Goal: Transaction & Acquisition: Obtain resource

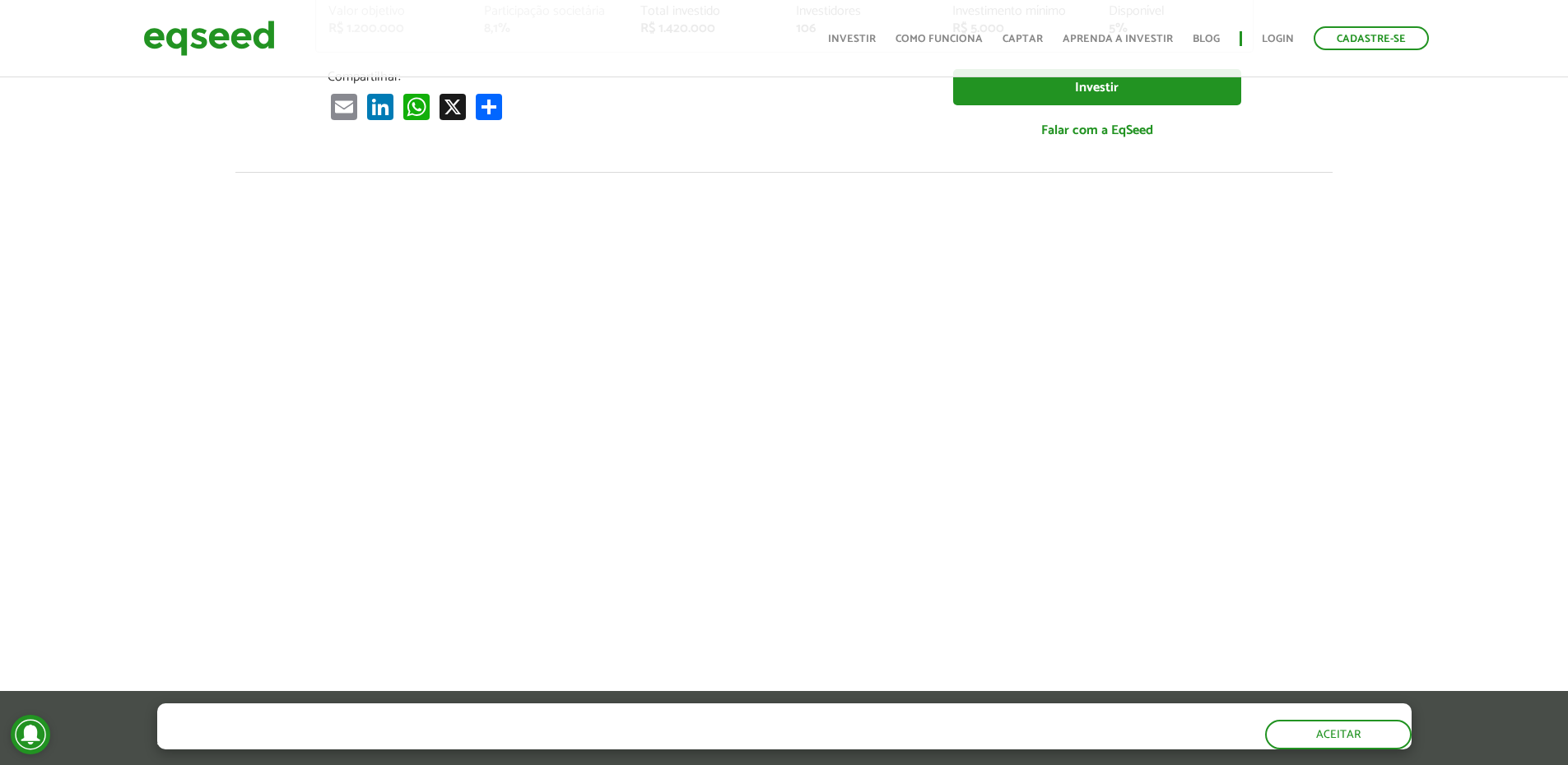
scroll to position [494, 0]
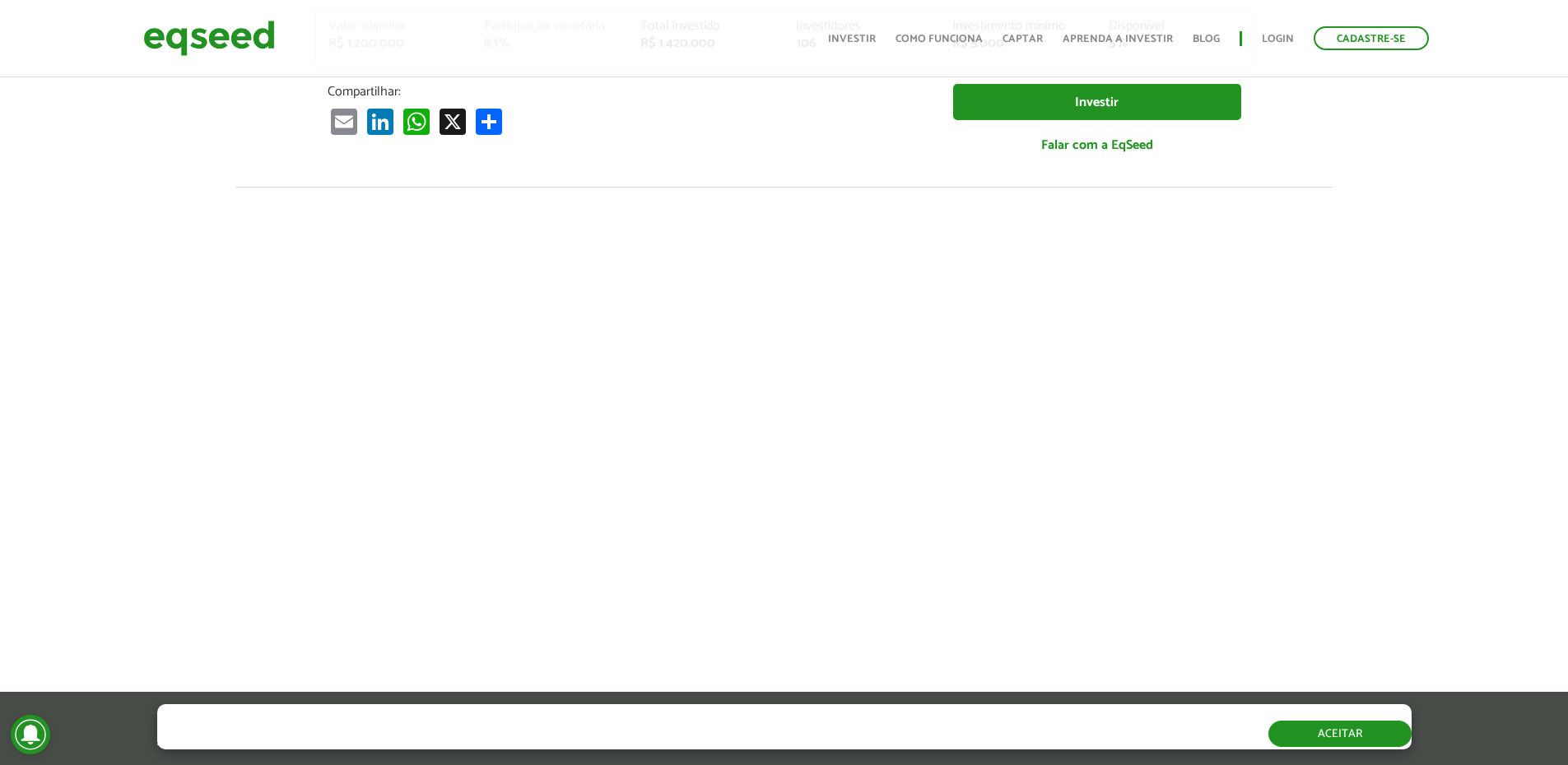
click at [1332, 736] on button "Aceitar" at bounding box center [1339, 734] width 144 height 27
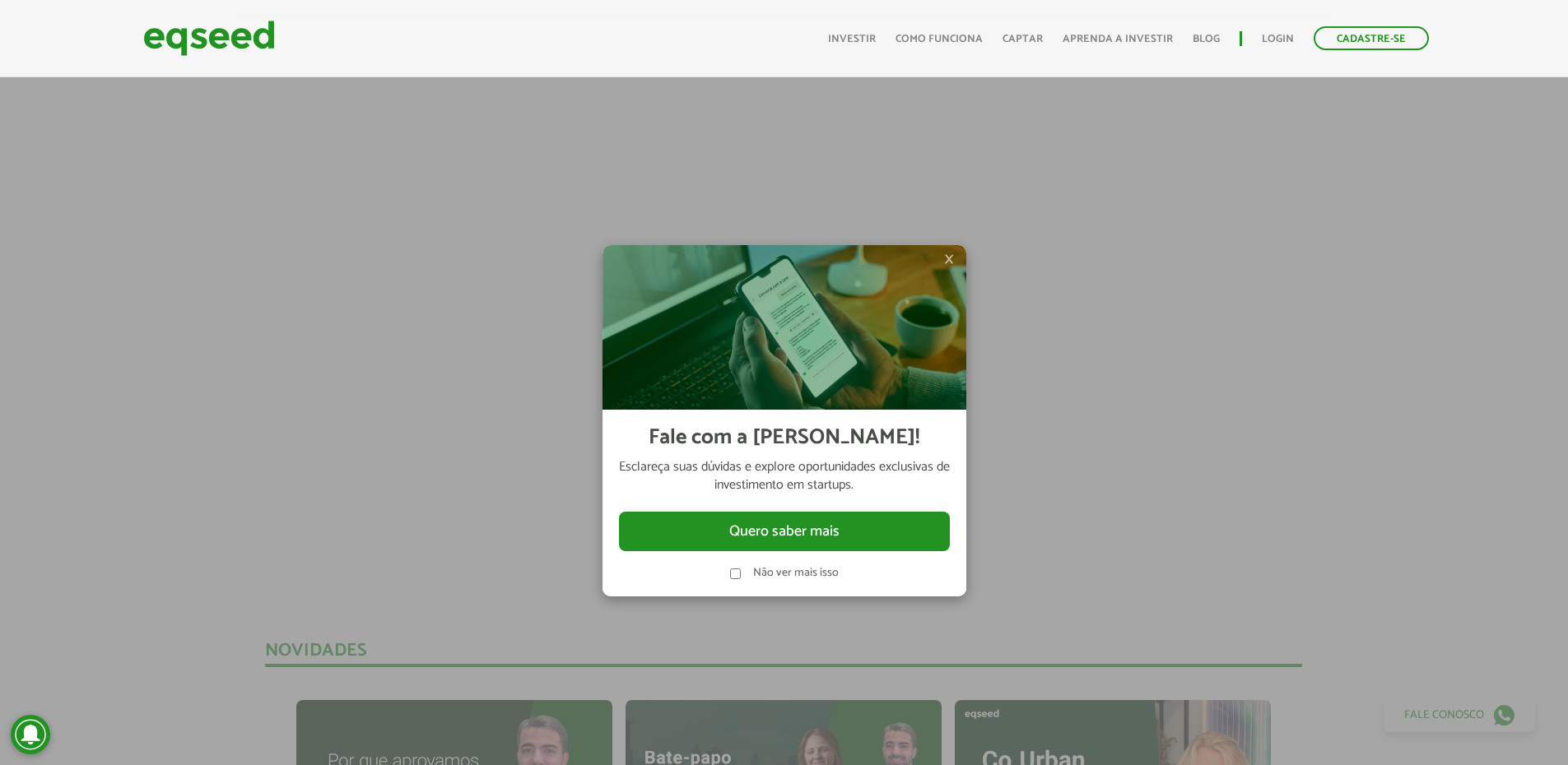
scroll to position [987, 0]
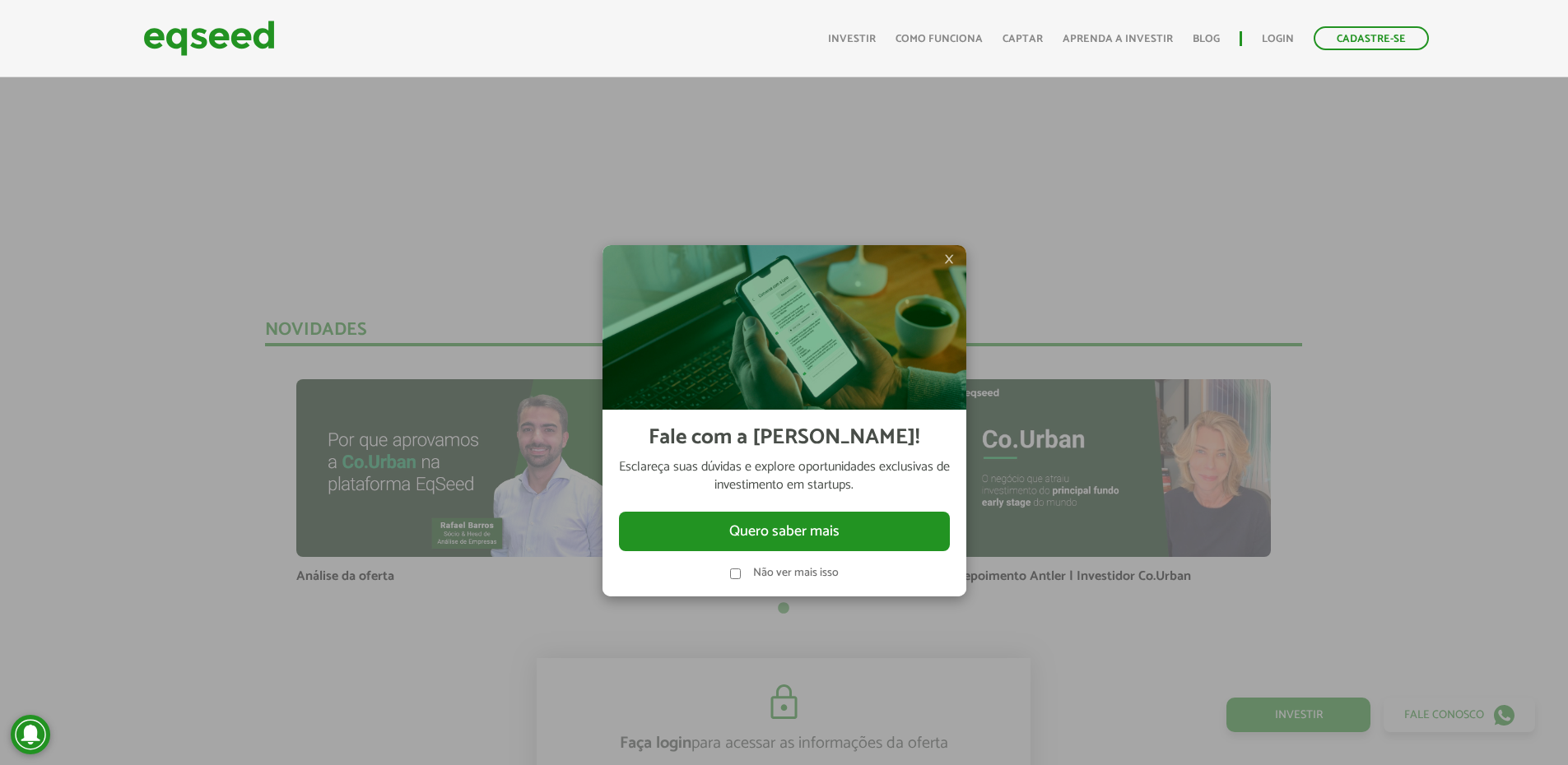
click at [947, 254] on span "×" at bounding box center [949, 260] width 10 height 20
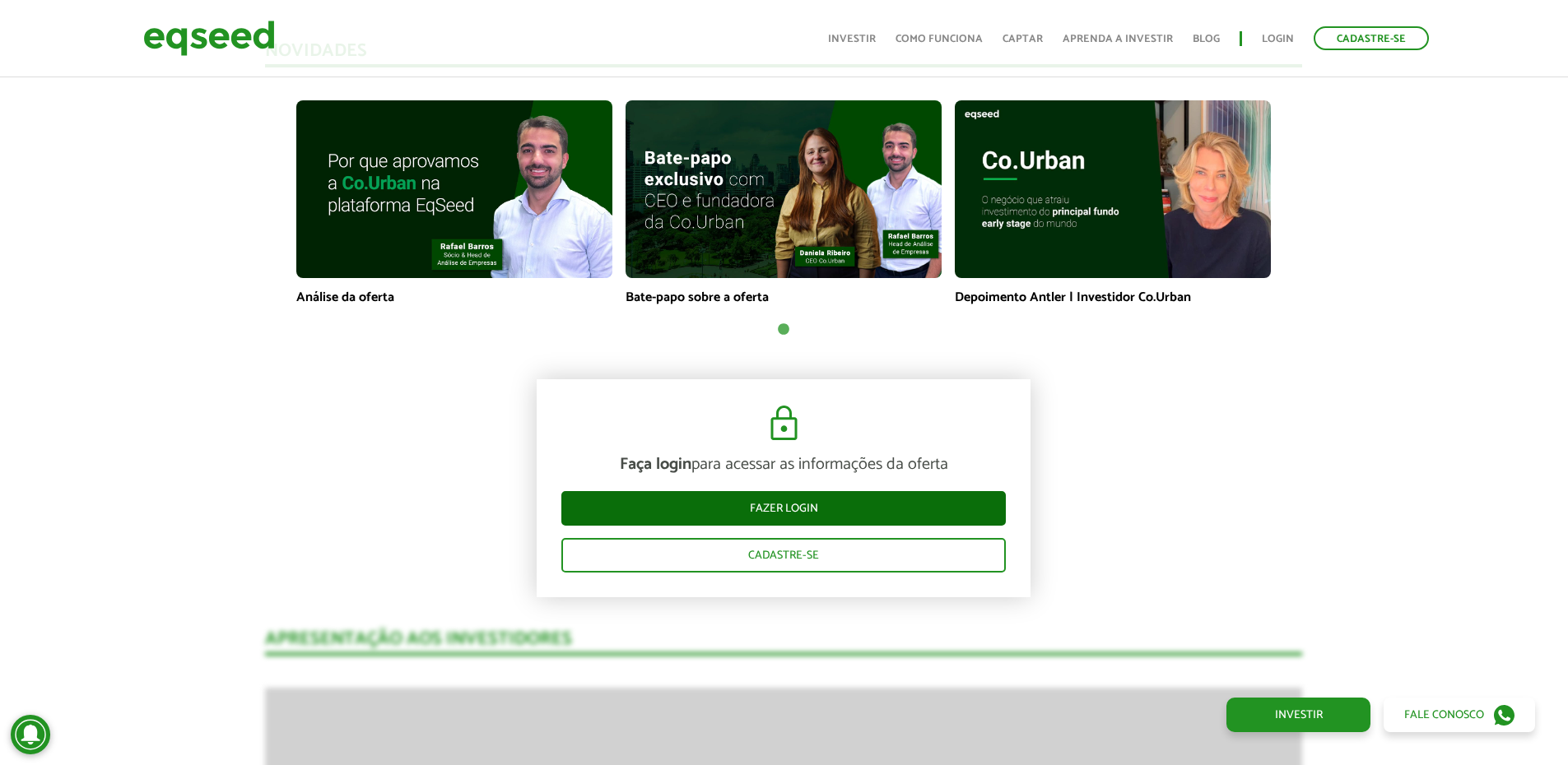
scroll to position [1316, 0]
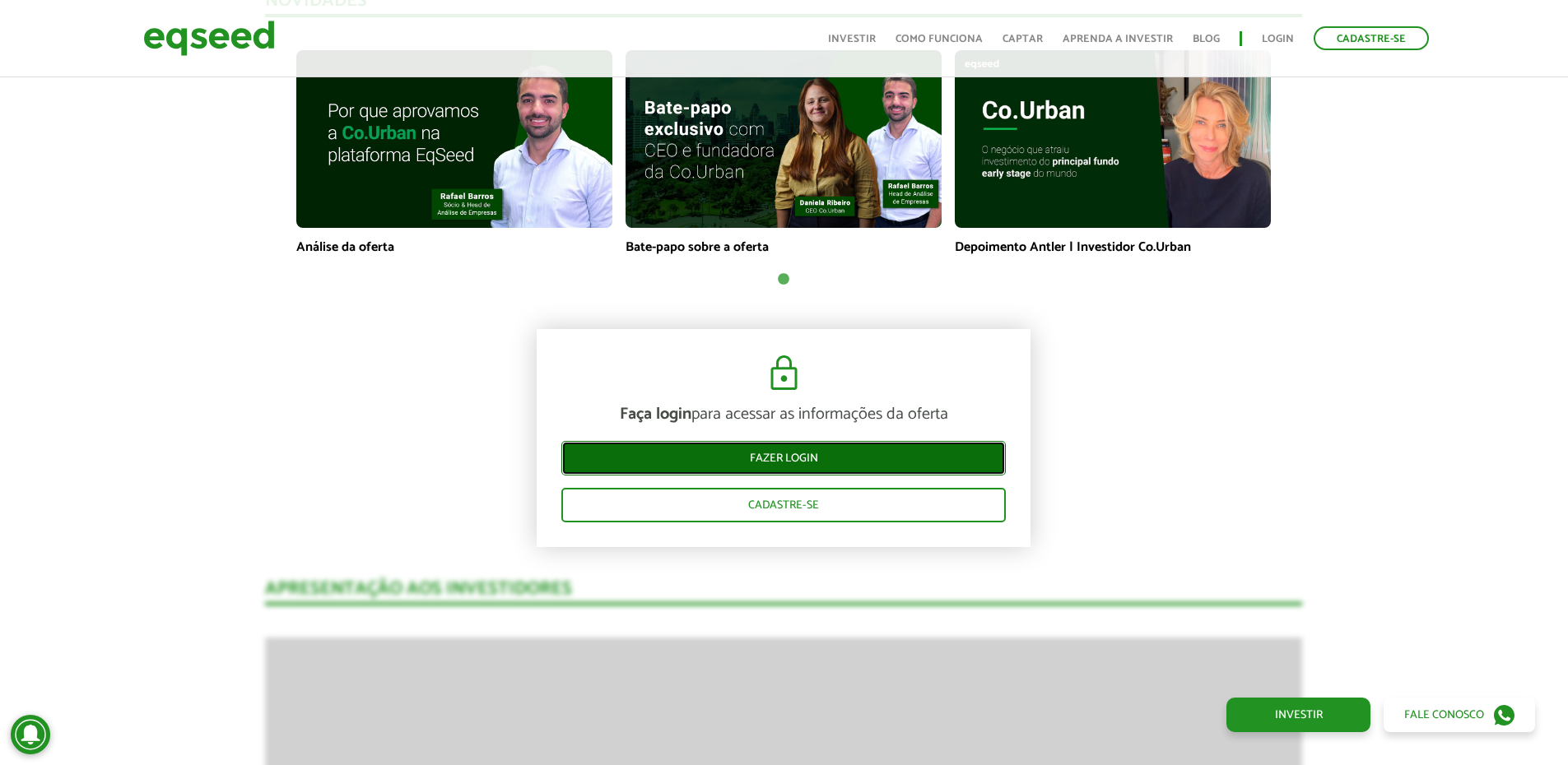
click at [756, 451] on link "Fazer login" at bounding box center [784, 459] width 444 height 35
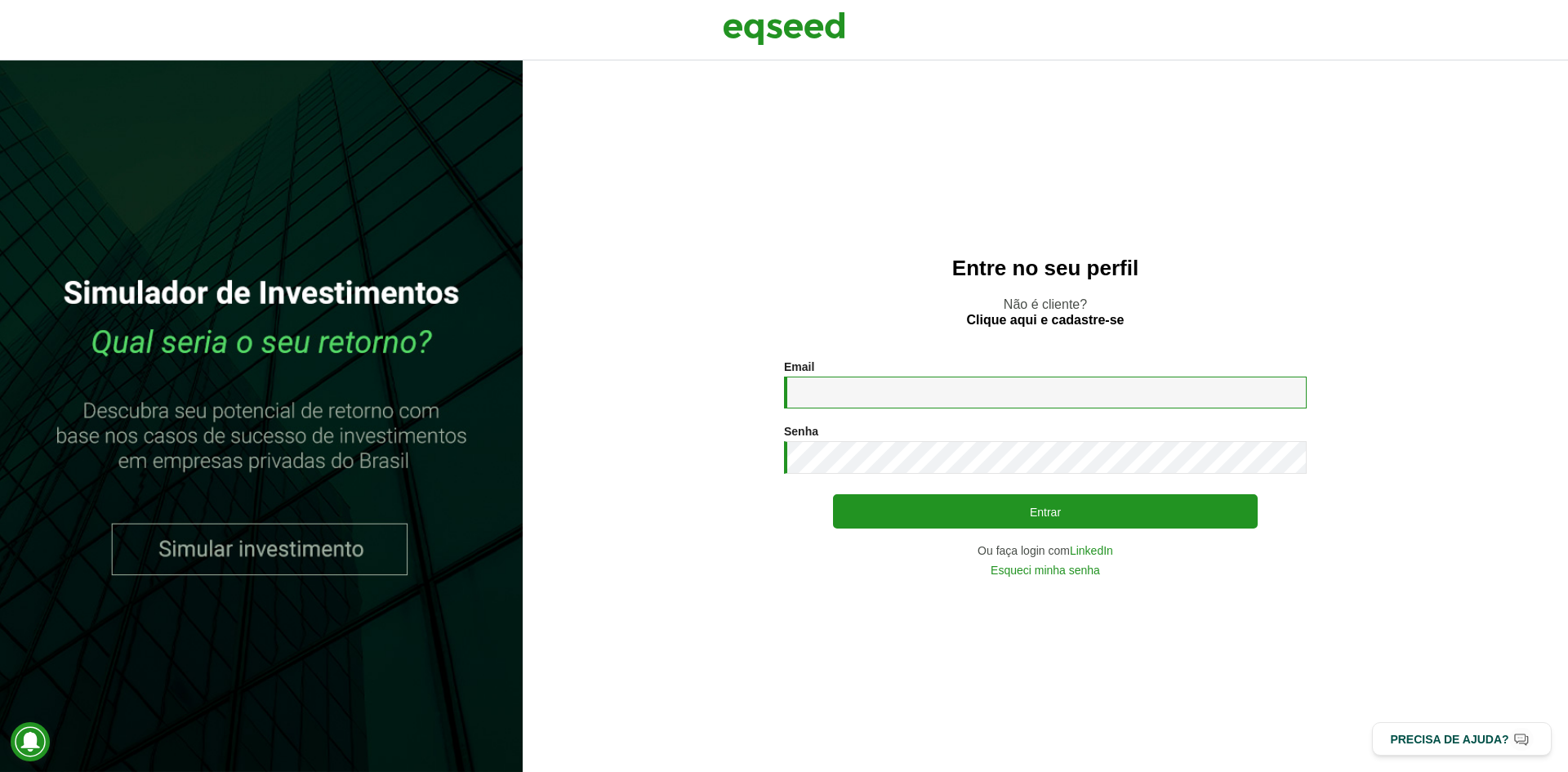
click at [839, 383] on input "Email *" at bounding box center [1045, 392] width 523 height 32
click at [821, 396] on input "Email *" at bounding box center [1045, 392] width 523 height 32
type input "**********"
click at [833, 494] on button "Entrar" at bounding box center [1045, 512] width 425 height 34
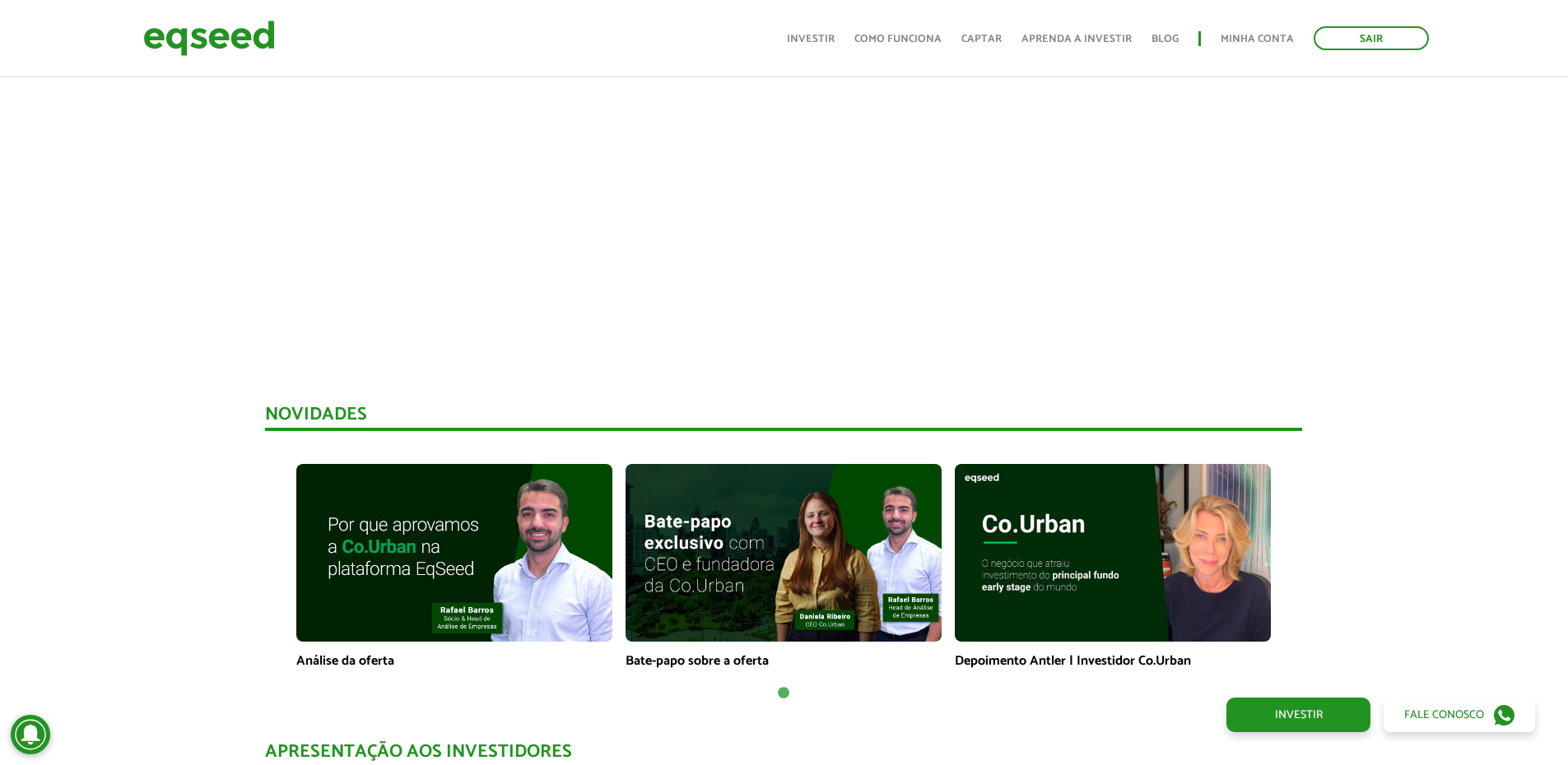
scroll to position [1152, 0]
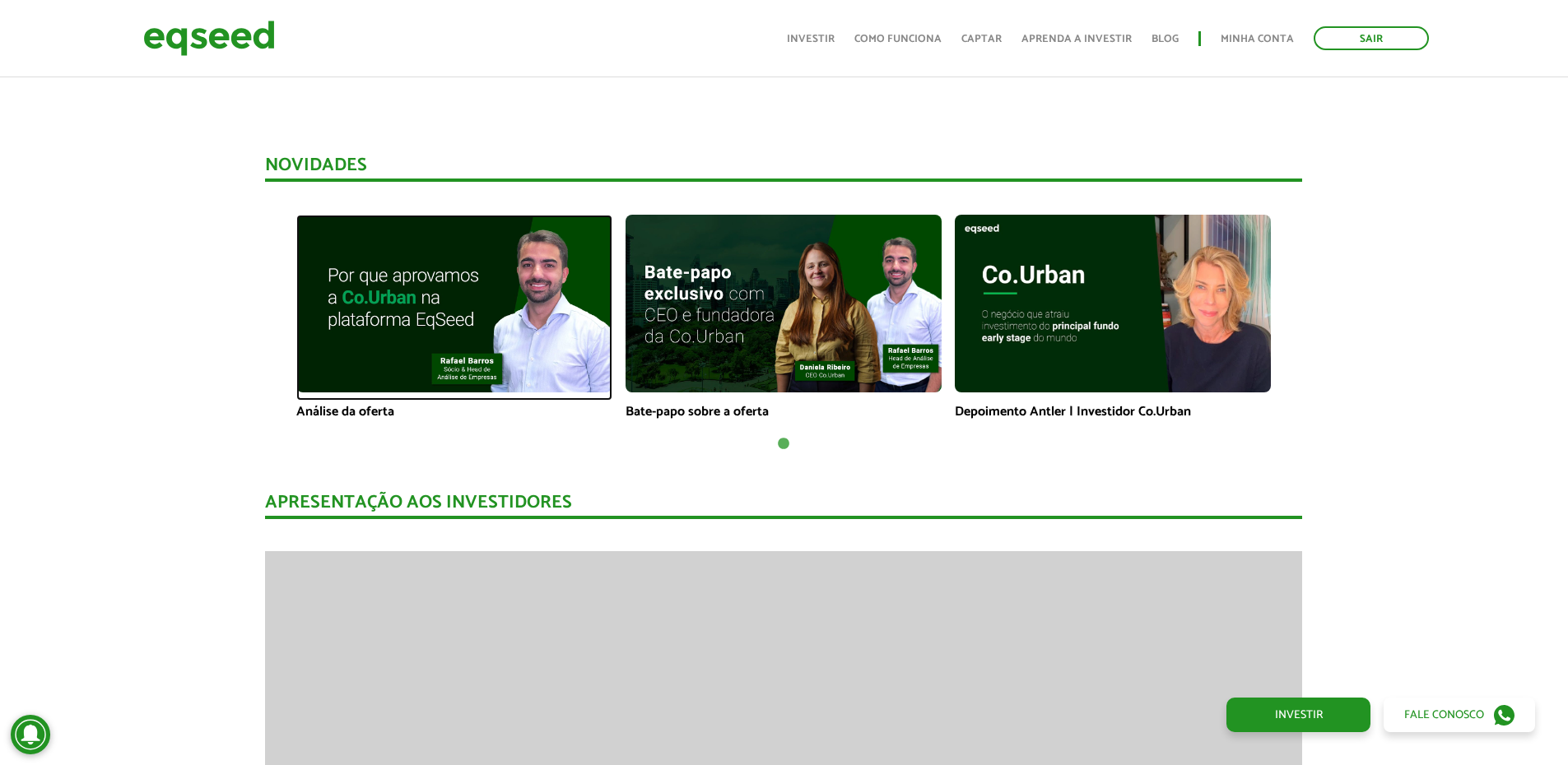
click at [473, 308] on img at bounding box center [454, 303] width 316 height 177
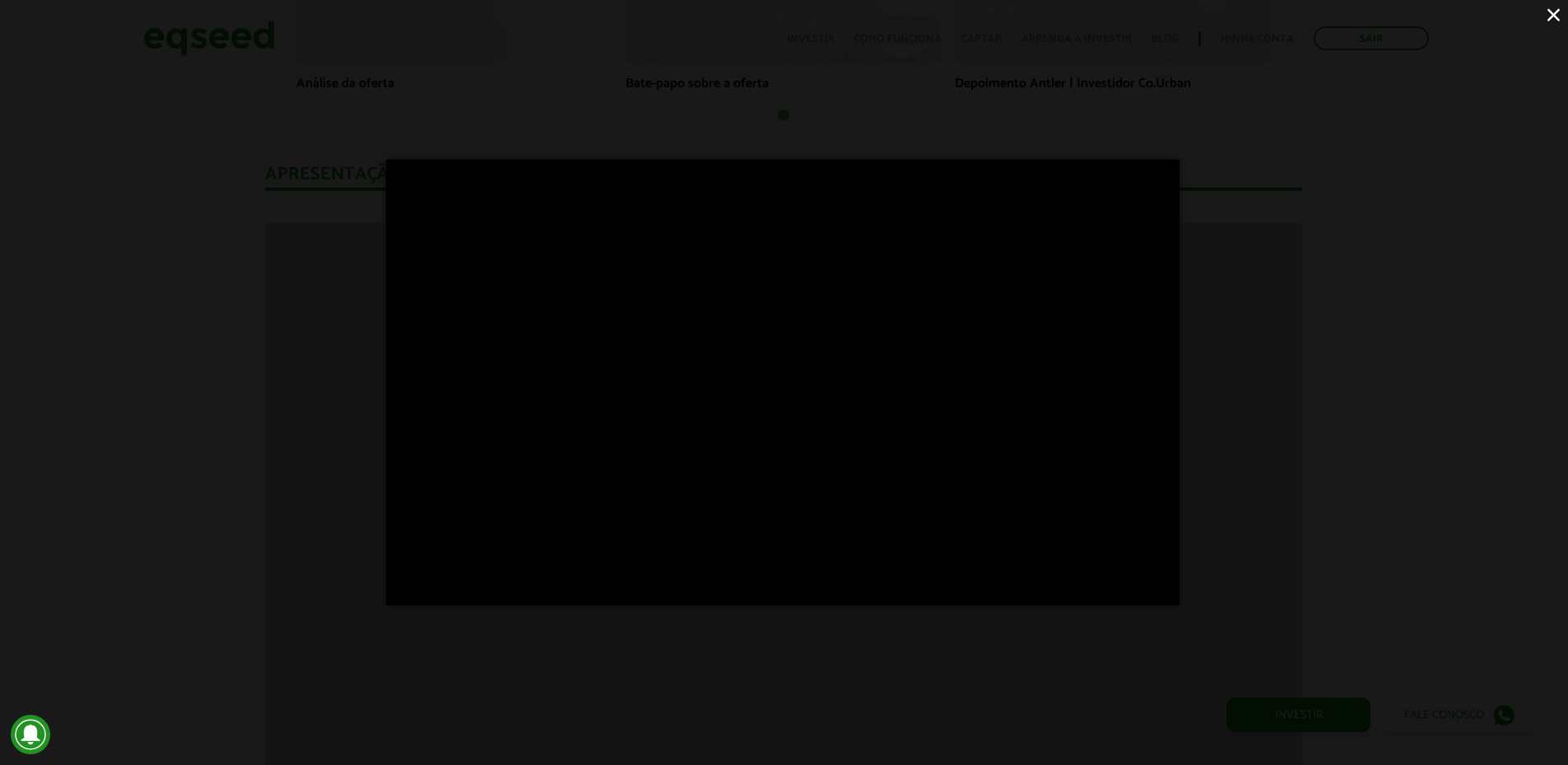
scroll to position [1481, 0]
click at [1258, 218] on div "×" at bounding box center [784, 382] width 1568 height 765
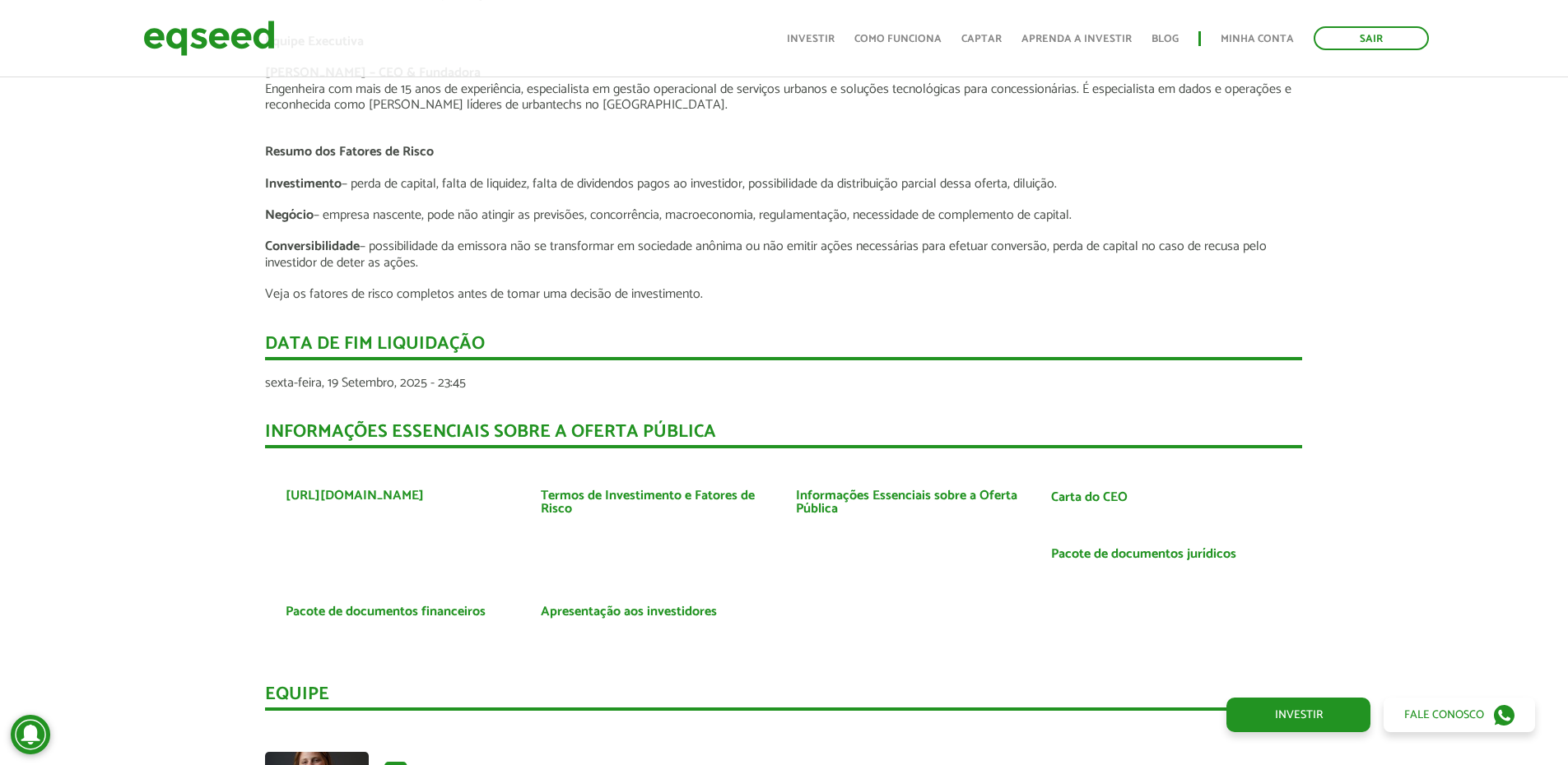
scroll to position [3044, 0]
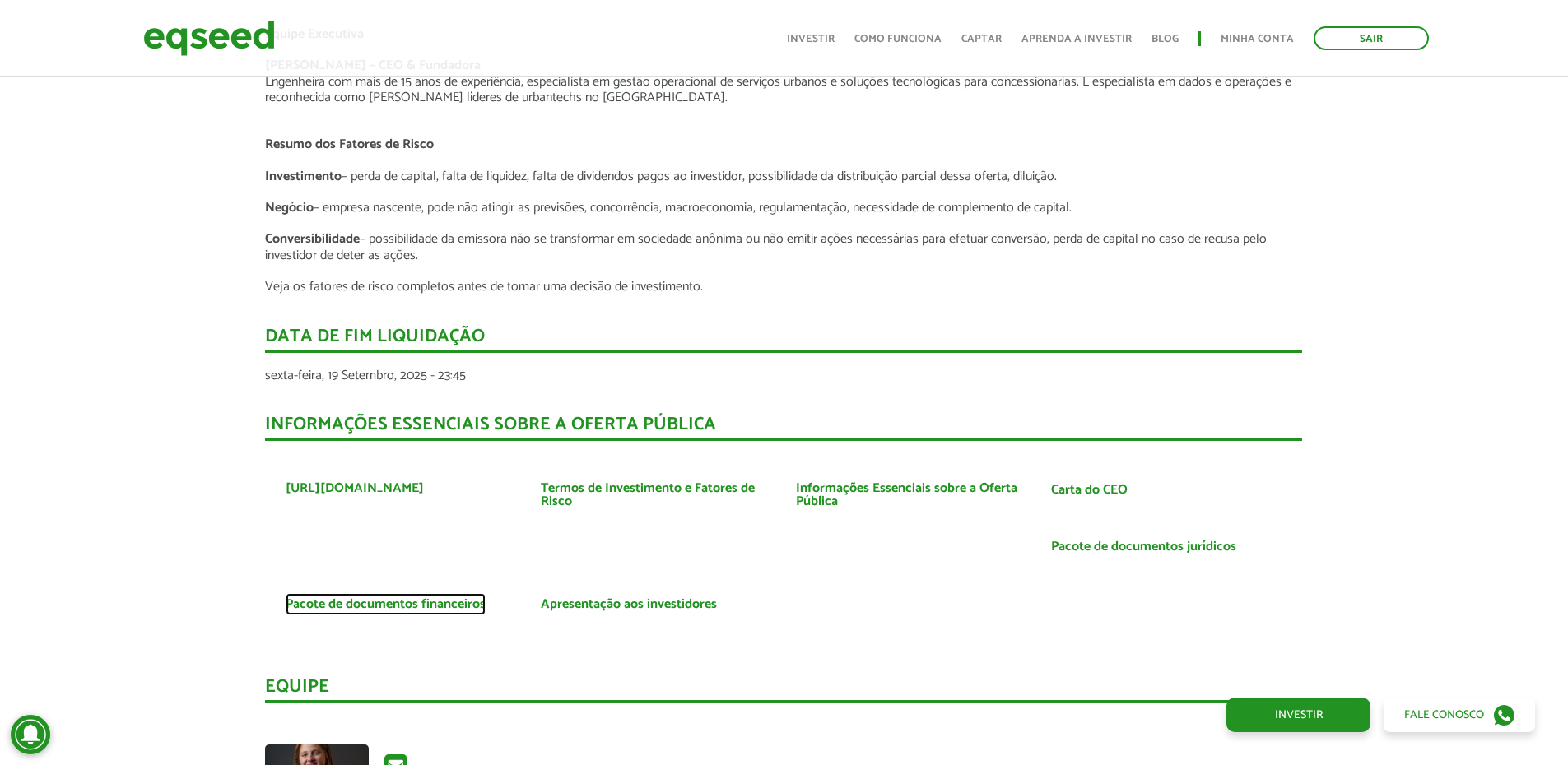
click at [450, 609] on link "Pacote de documentos financeiros" at bounding box center [385, 604] width 200 height 13
click at [260, 43] on img at bounding box center [209, 38] width 132 height 44
